Goal: Find contact information: Find contact information

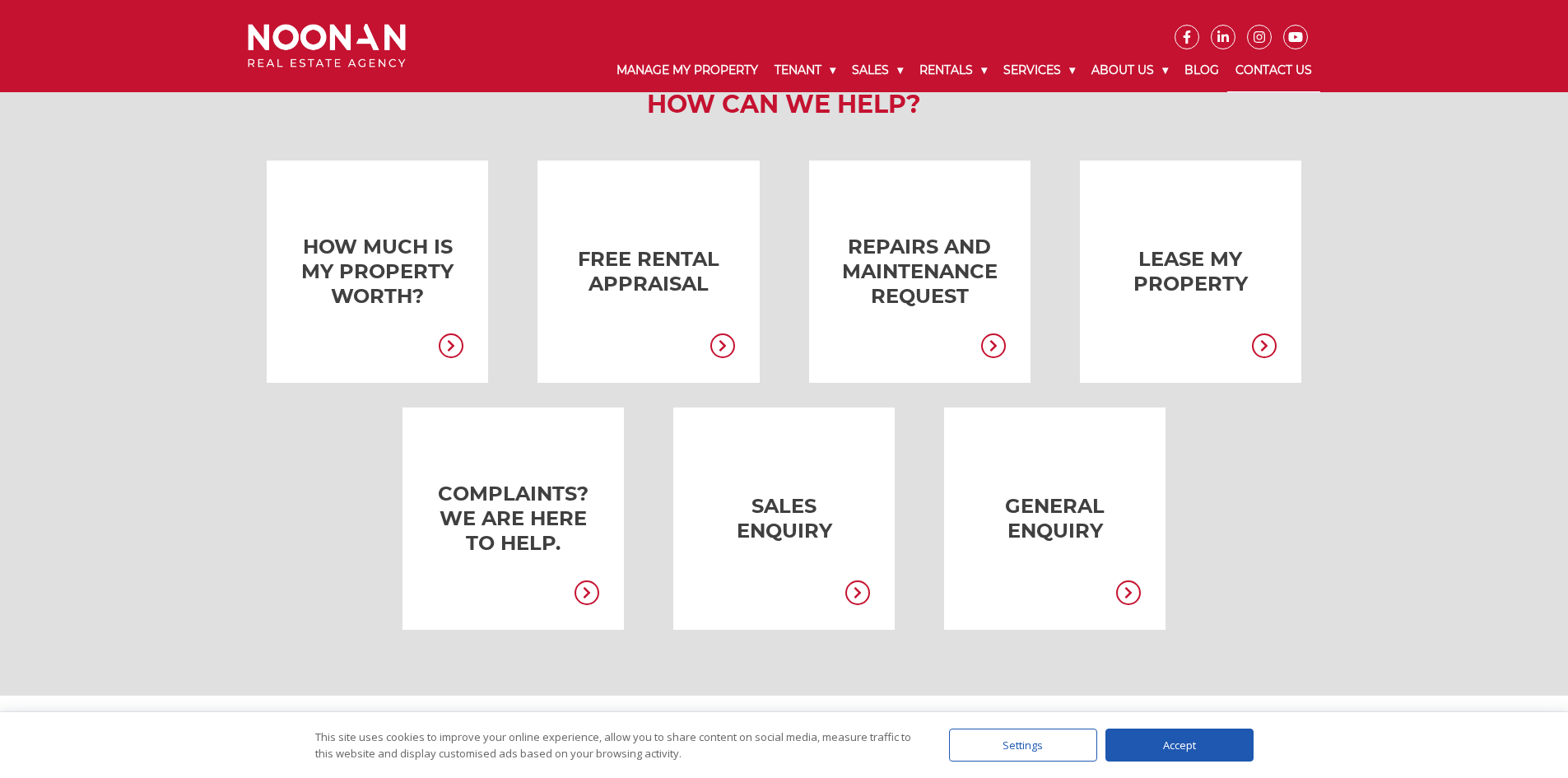
scroll to position [270, 0]
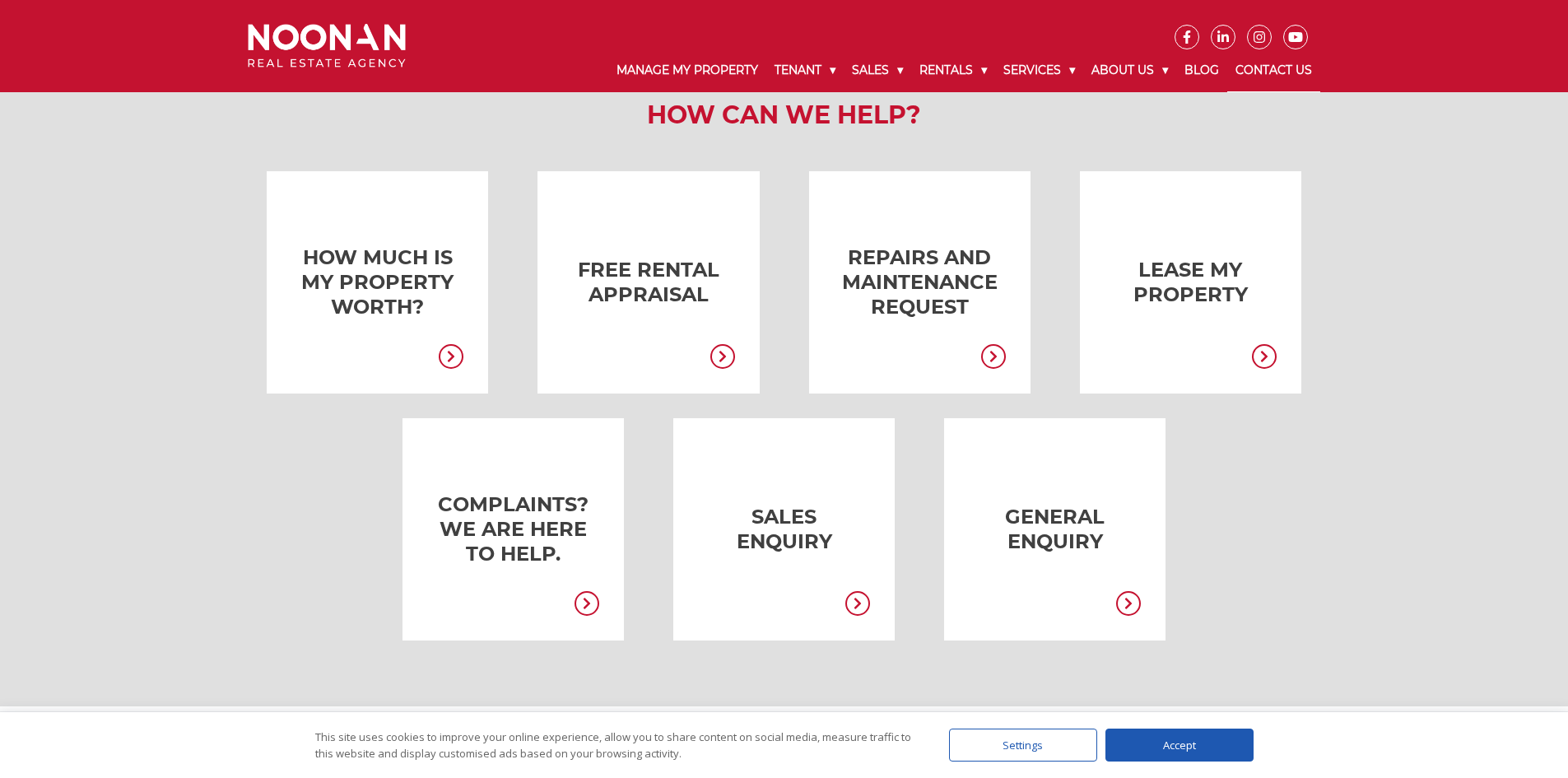
click at [1128, 593] on icon at bounding box center [1128, 604] width 25 height 25
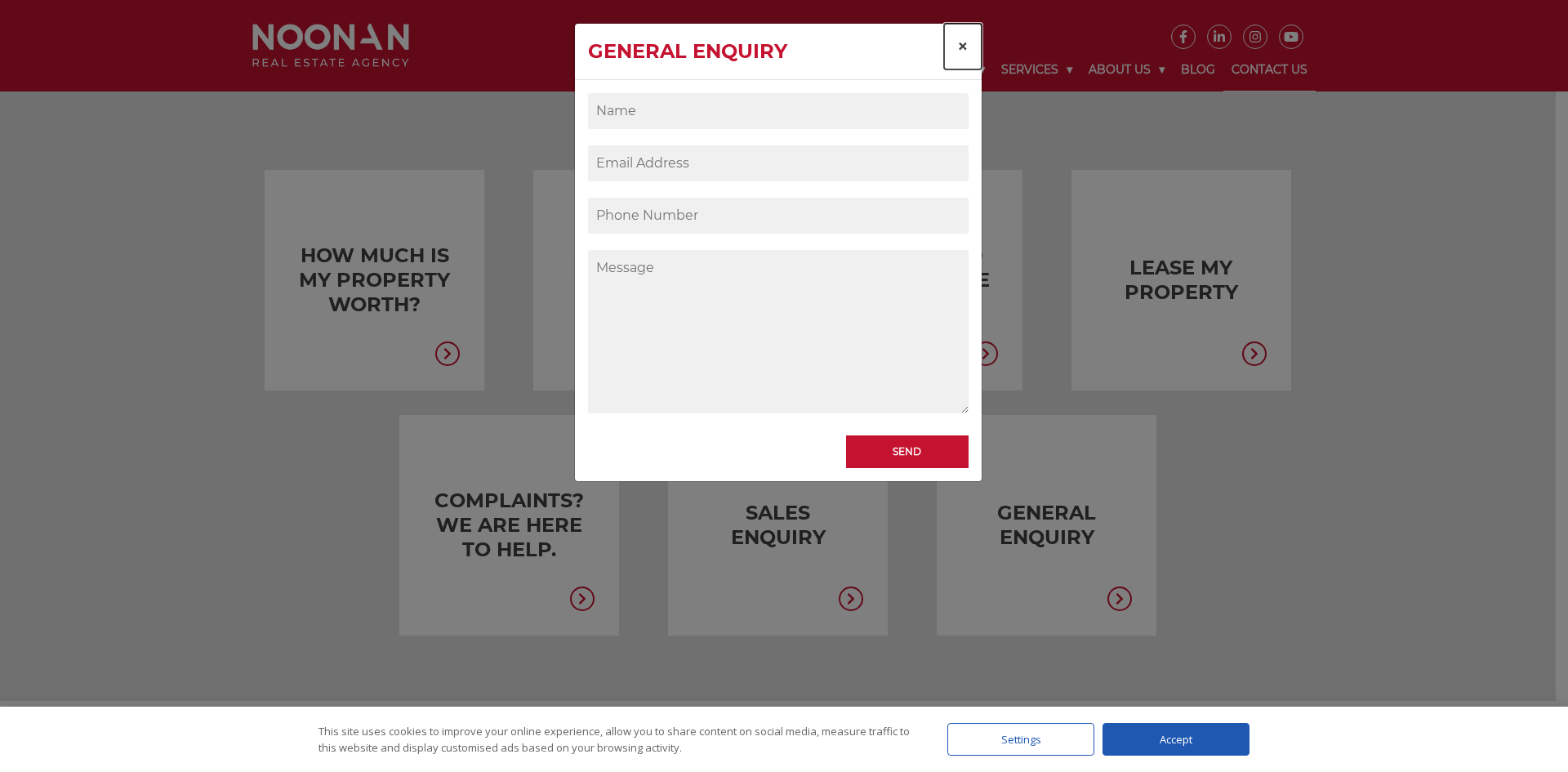
click at [963, 45] on span "×" at bounding box center [962, 46] width 11 height 24
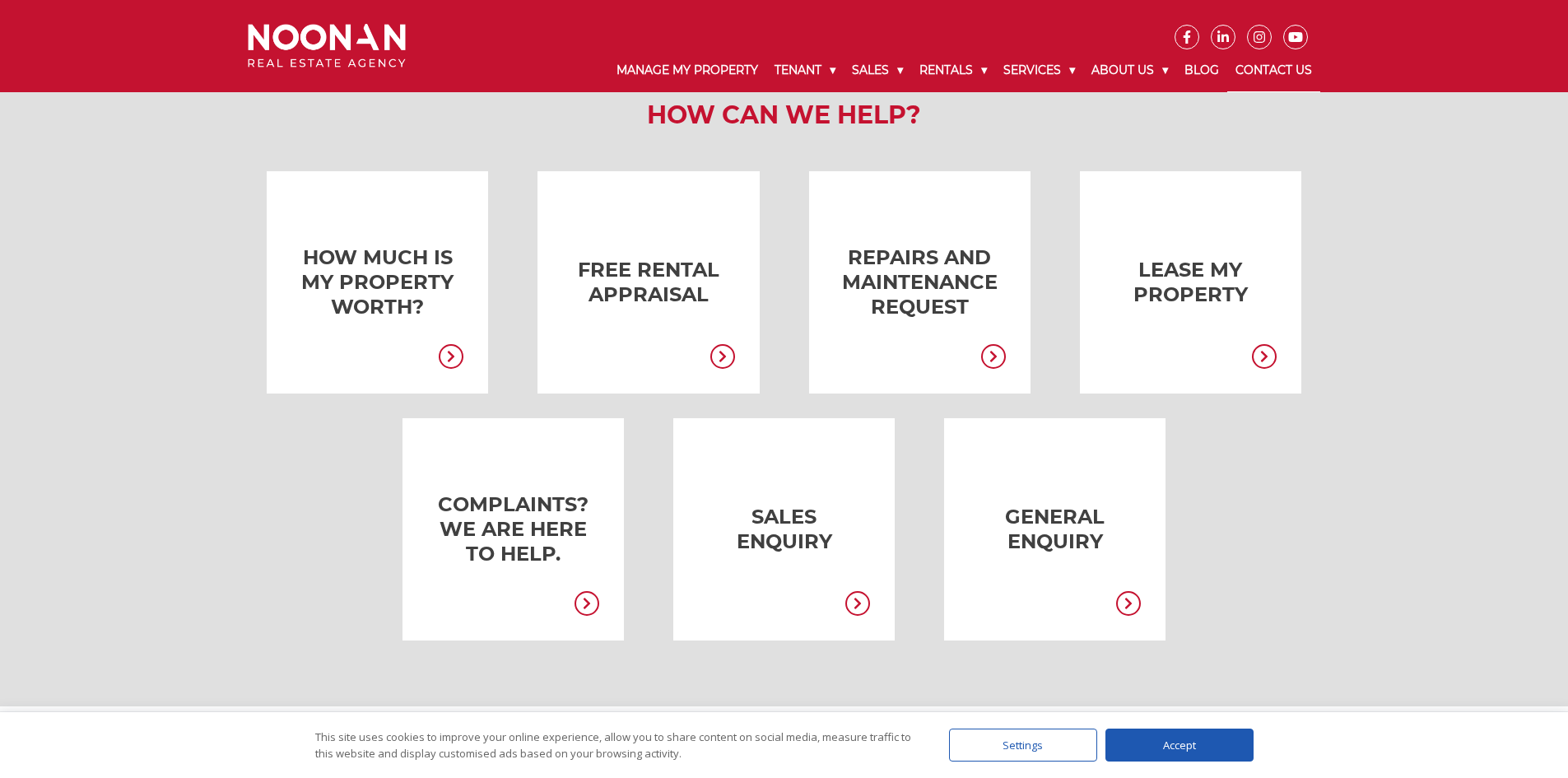
click at [1278, 65] on link "Contact Us" at bounding box center [1274, 71] width 93 height 43
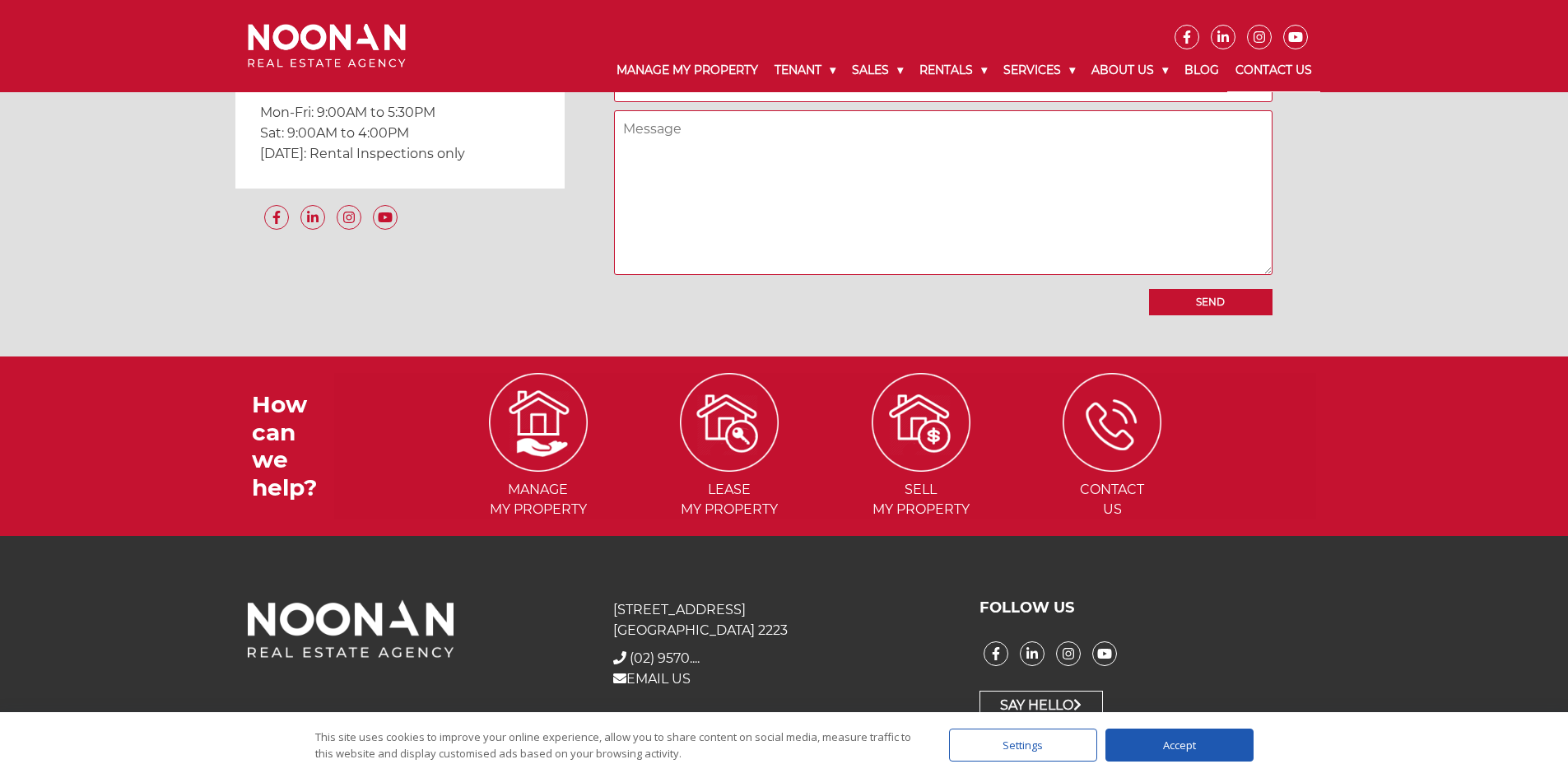
scroll to position [1505, 0]
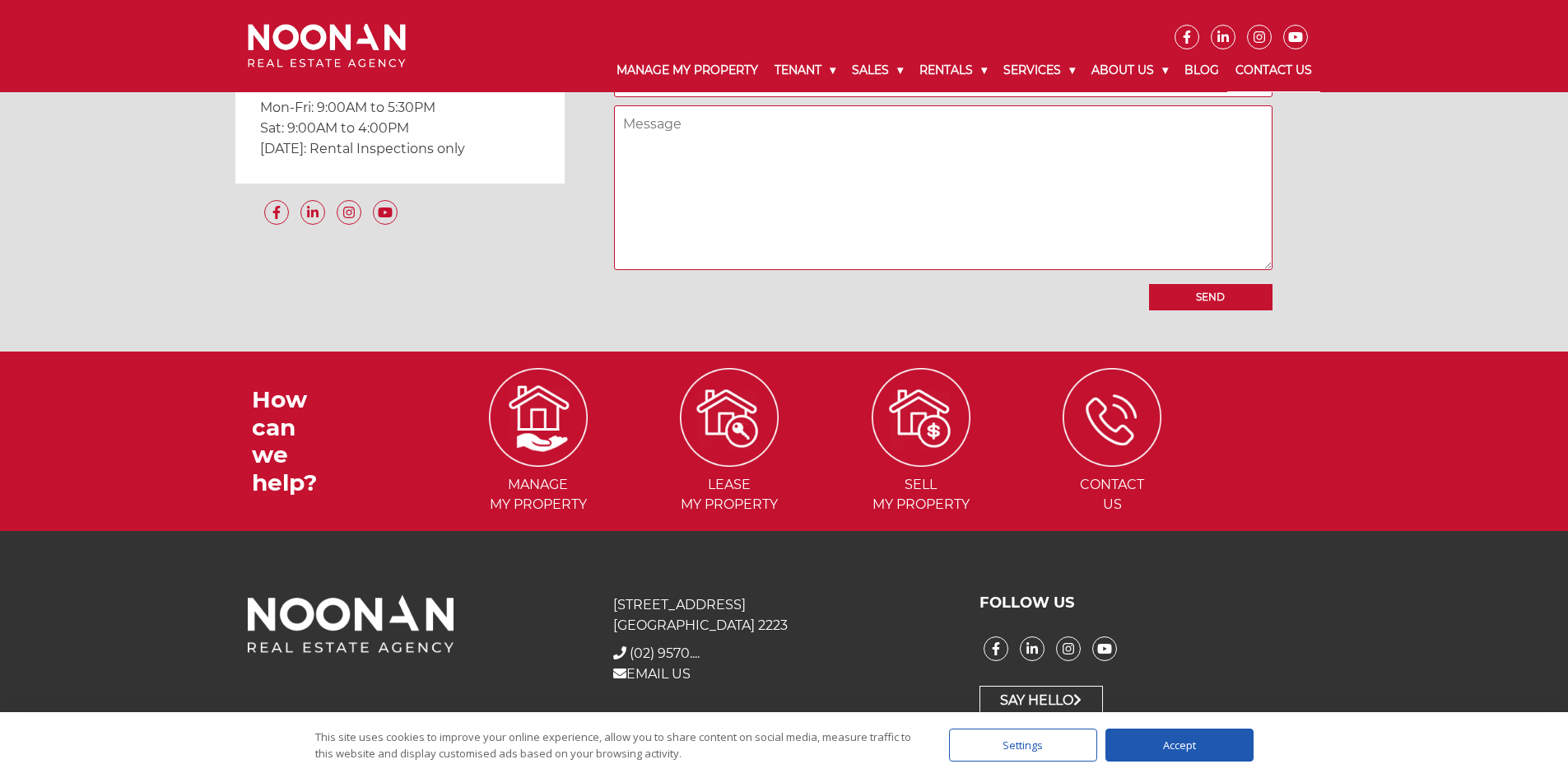
click at [667, 664] on p "EMAIL US" at bounding box center [783, 674] width 340 height 21
click at [667, 666] on link "EMAIL US" at bounding box center [652, 674] width 78 height 16
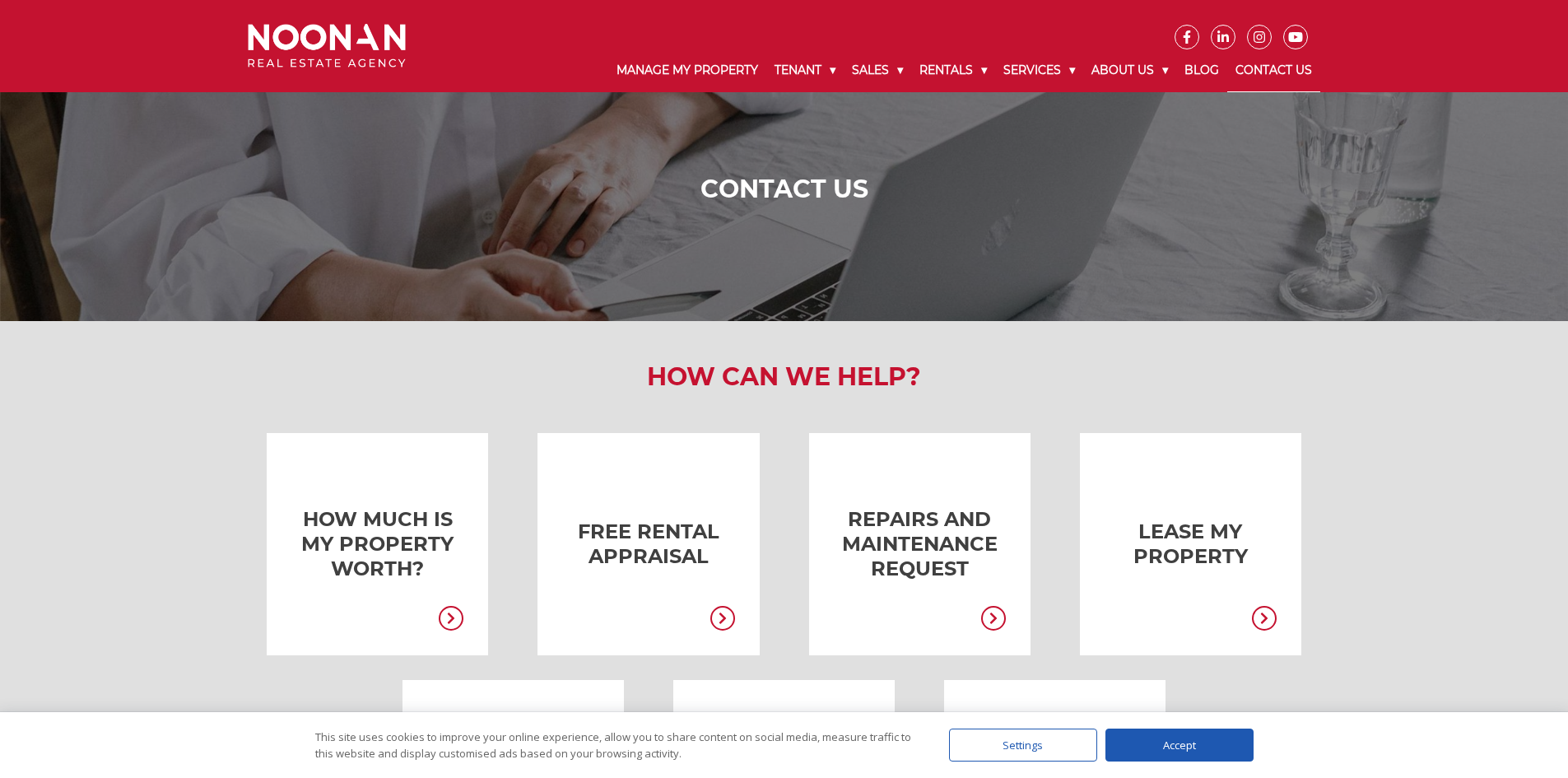
scroll to position [0, 0]
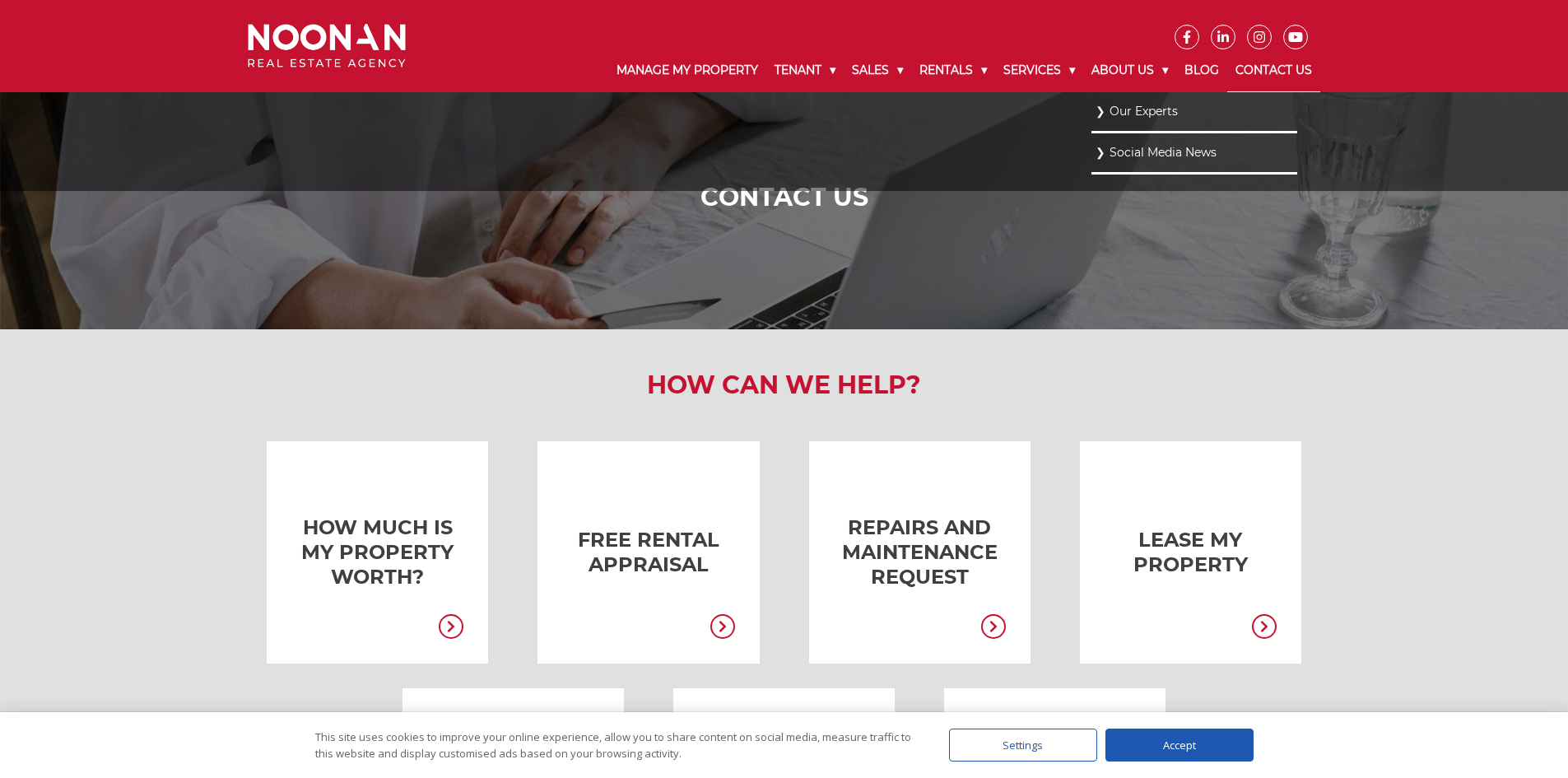
click at [1138, 107] on link "Our Experts" at bounding box center [1194, 111] width 197 height 22
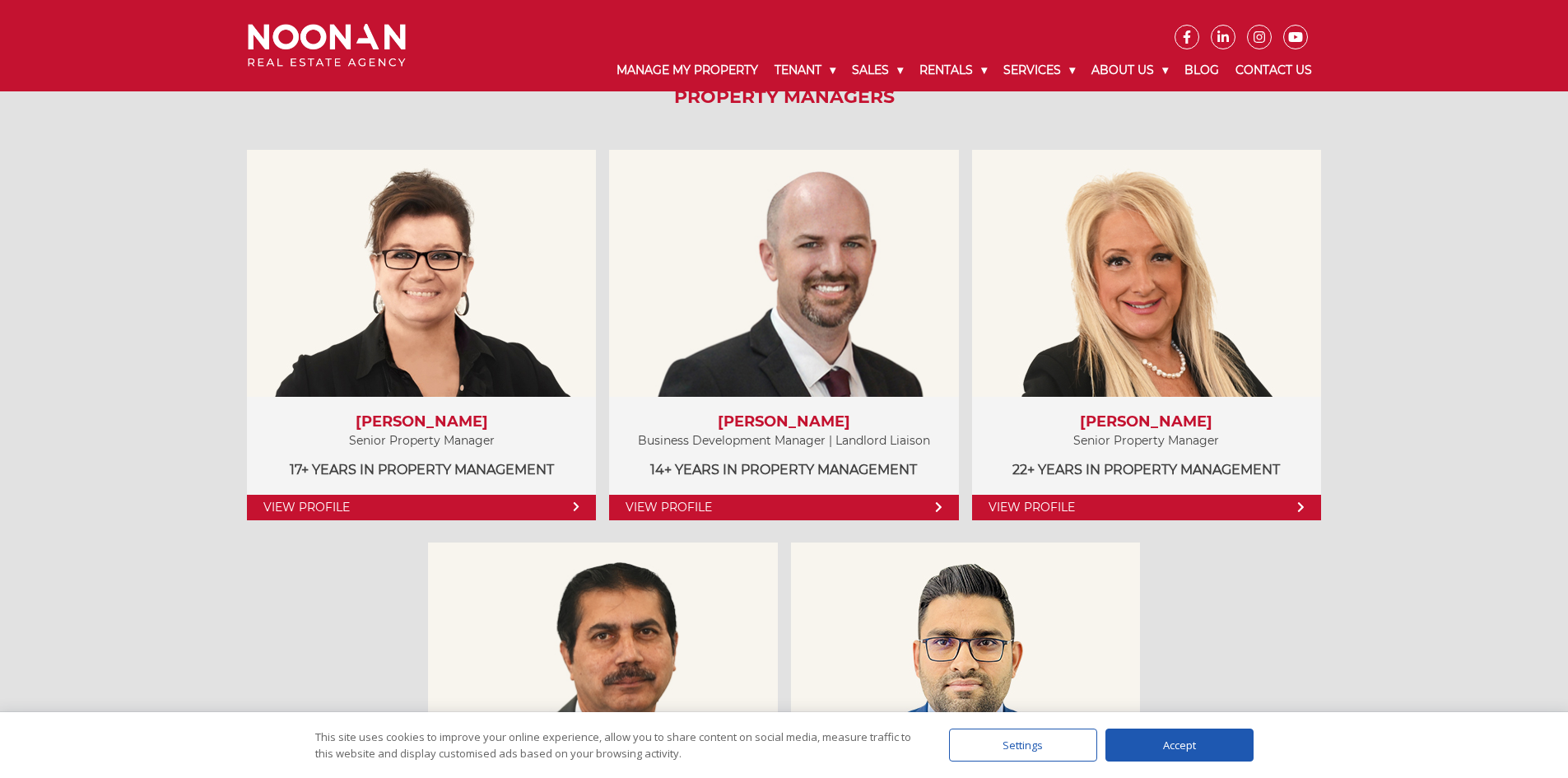
scroll to position [824, 0]
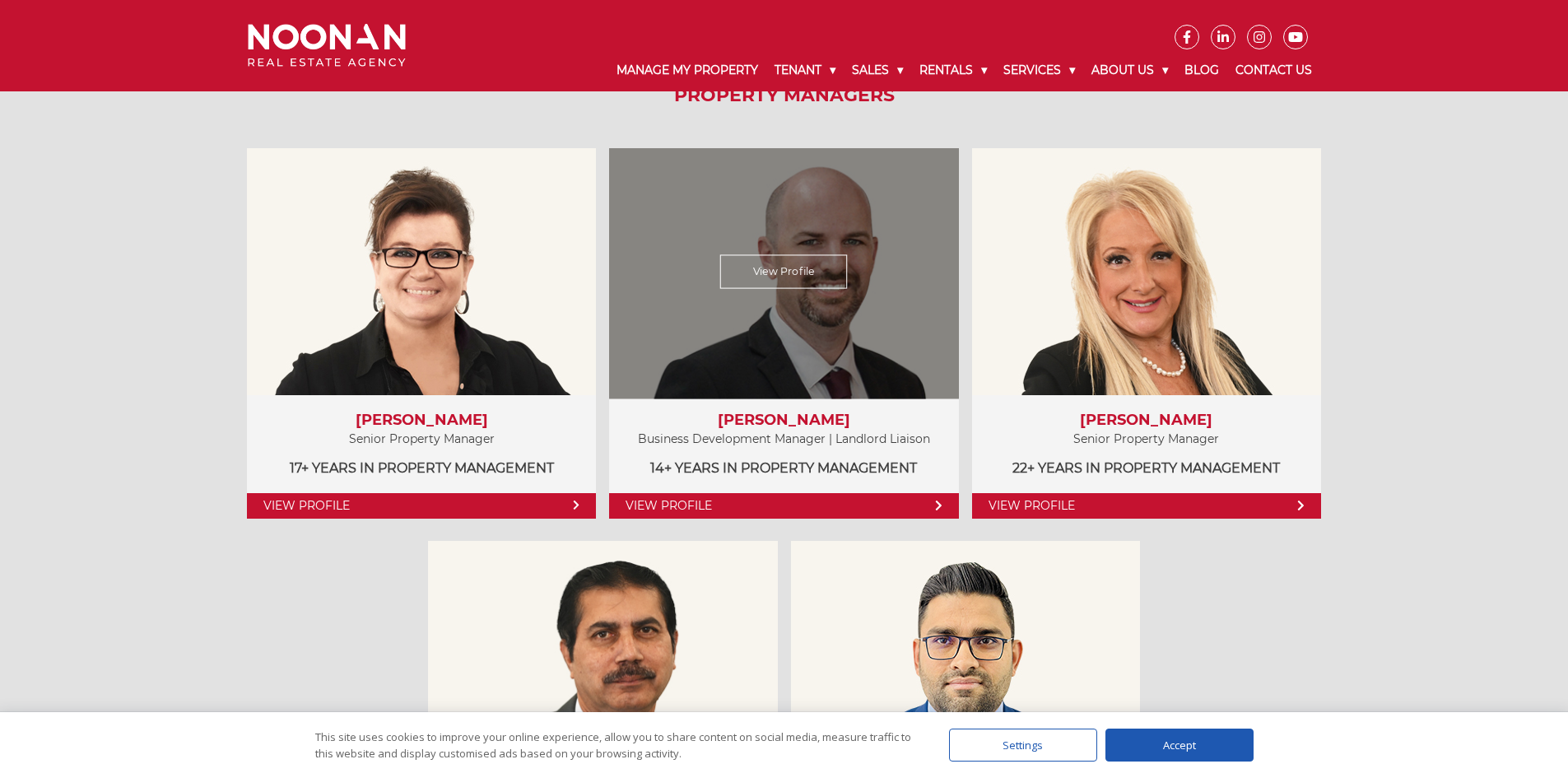
click at [869, 332] on div "View Profile" at bounding box center [784, 271] width 359 height 254
click at [795, 416] on h3 "[PERSON_NAME]" at bounding box center [784, 420] width 316 height 18
click at [773, 368] on div "View Profile" at bounding box center [784, 271] width 359 height 254
click at [814, 461] on p "14+ years in Property Management" at bounding box center [784, 468] width 316 height 21
click at [833, 381] on div "View Profile" at bounding box center [784, 271] width 359 height 254
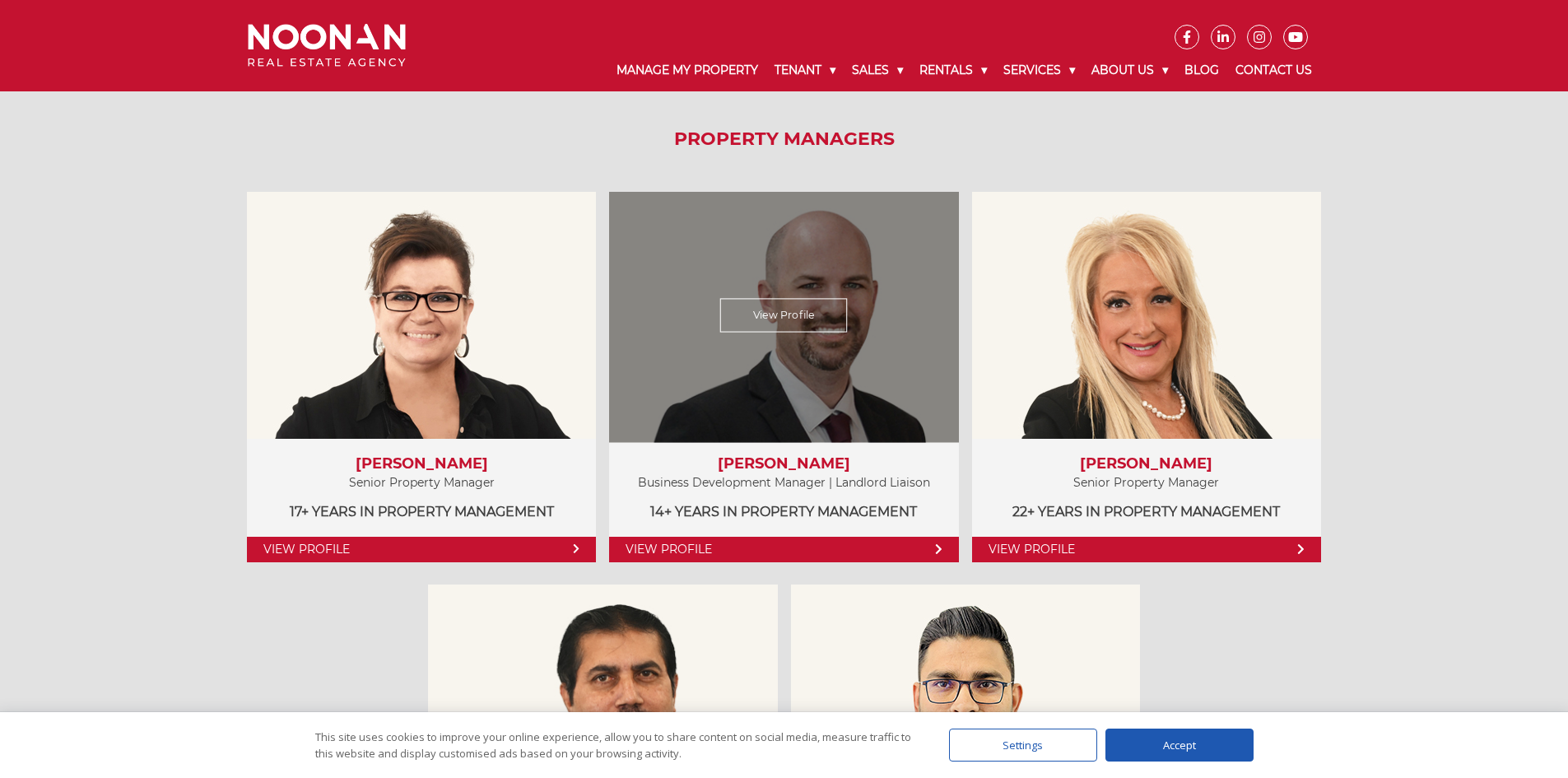
scroll to position [741, 0]
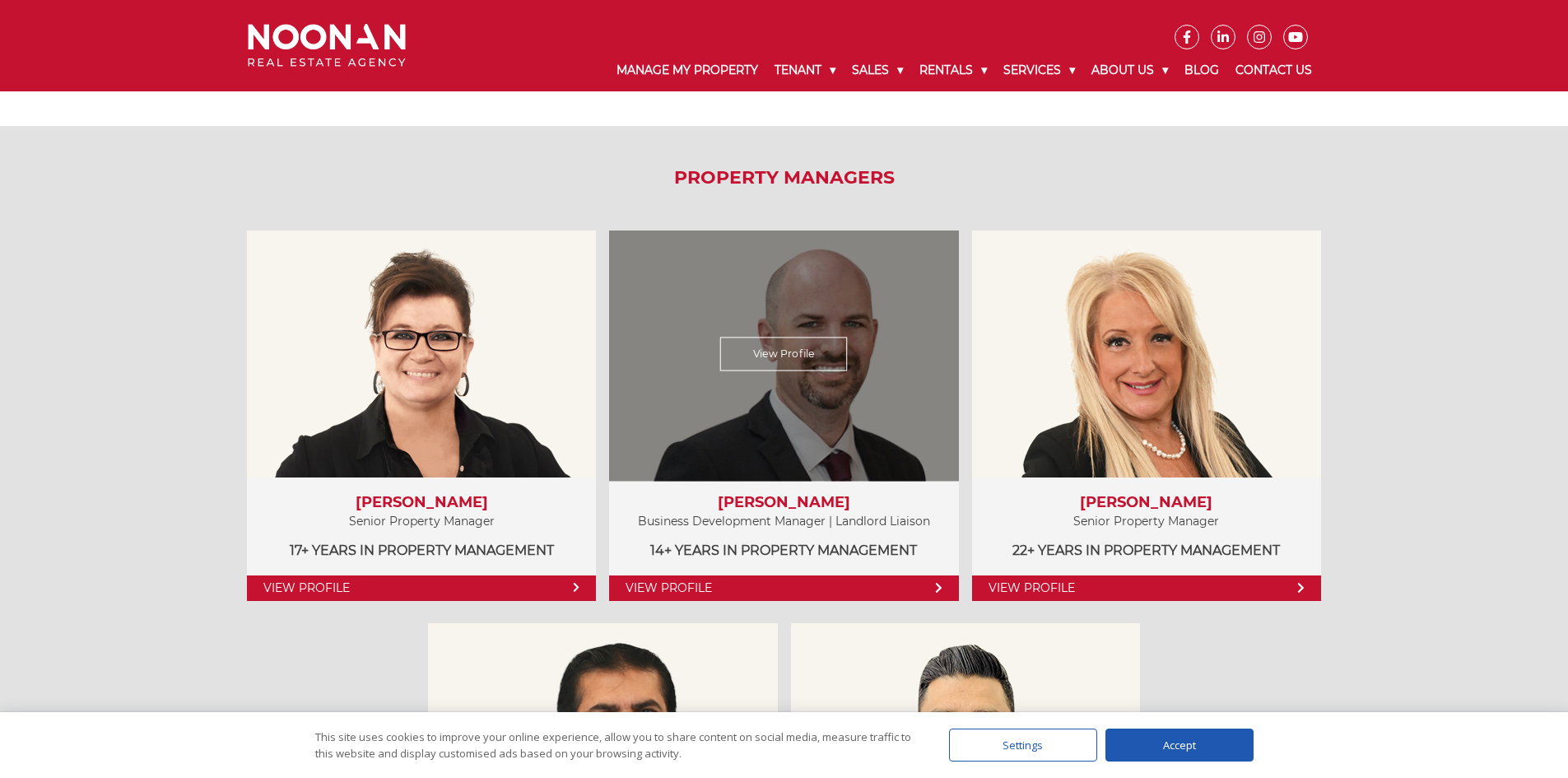
click at [833, 381] on div "View Profile" at bounding box center [784, 354] width 359 height 254
click at [842, 358] on link "View Profile" at bounding box center [784, 354] width 128 height 34
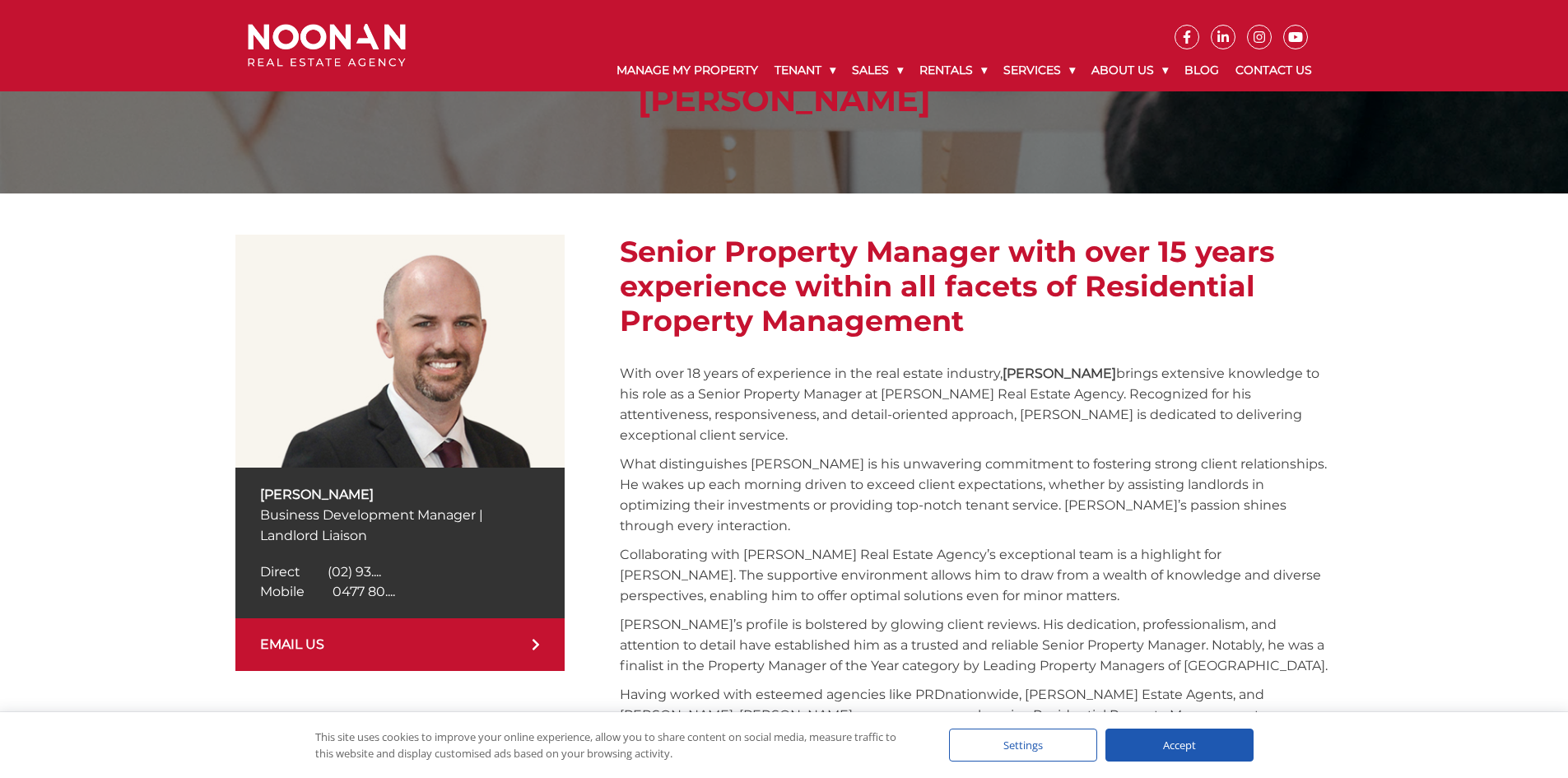
scroll to position [176, 0]
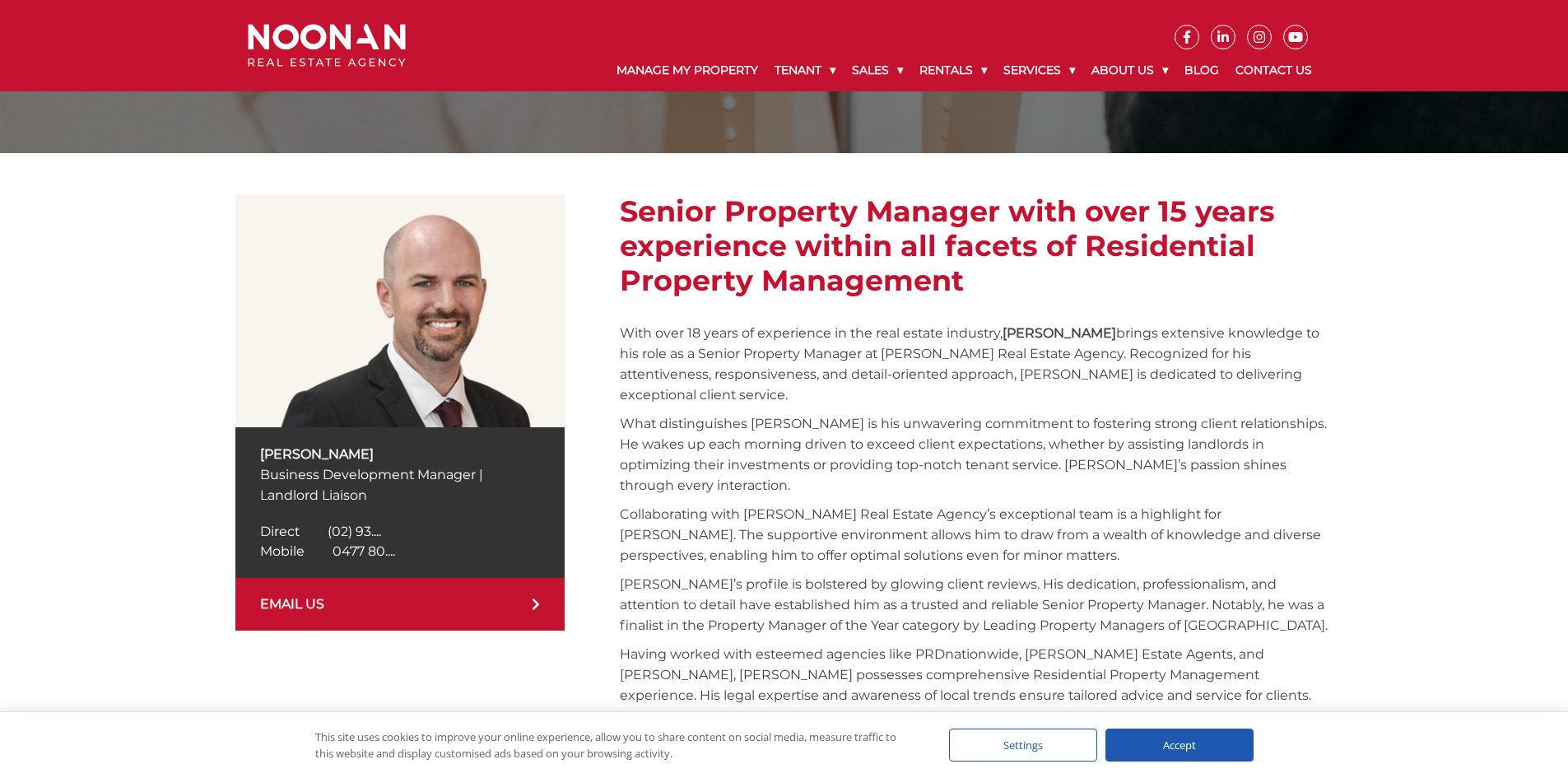
click at [345, 607] on link "EMAIL US" at bounding box center [400, 604] width 329 height 53
